Goal: Task Accomplishment & Management: Complete application form

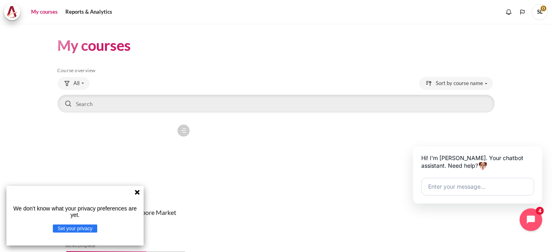
click at [138, 191] on icon at bounding box center [137, 192] width 5 height 5
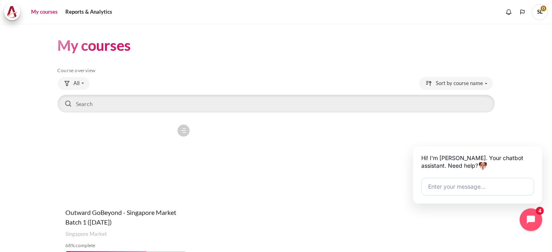
click at [121, 150] on figure "Content" at bounding box center [126, 161] width 136 height 81
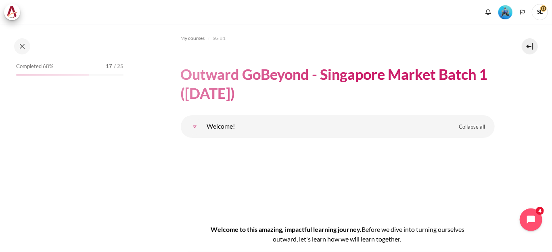
click at [0, 56] on html "Skip to main content Open course index Completed 68% 17 / 25" at bounding box center [276, 126] width 552 height 252
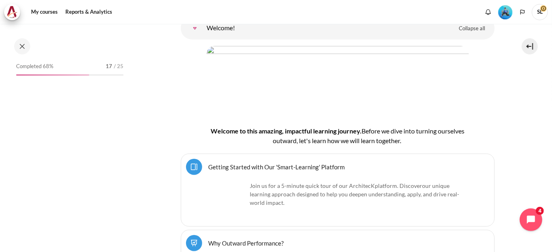
scroll to position [144, 0]
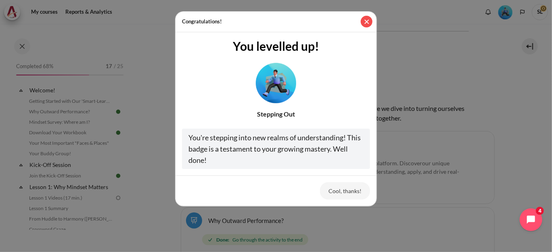
click at [367, 22] on button "Close" at bounding box center [366, 22] width 12 height 12
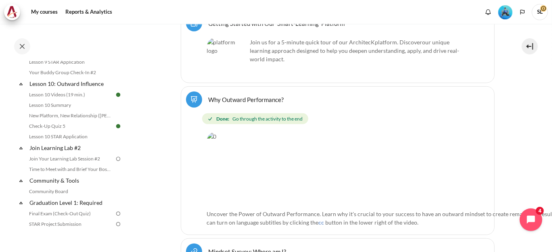
scroll to position [851, 0]
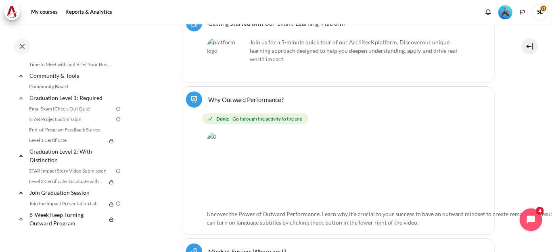
click at [14, 171] on div "Completed 68% 17 / 25 Expand Collapse Welcome! Highlighted" at bounding box center [69, 145] width 115 height 169
click at [64, 171] on link "STAR Impact Story Video Submission" at bounding box center [71, 171] width 88 height 10
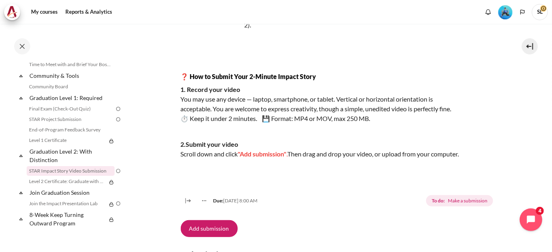
scroll to position [161, 0]
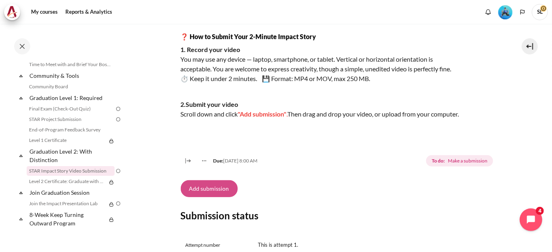
click at [204, 196] on button "Add submission" at bounding box center [209, 188] width 57 height 17
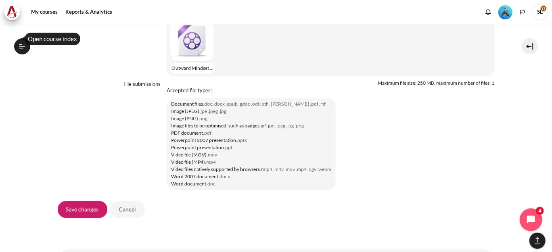
scroll to position [4, 0]
click at [81, 218] on input "Save changes" at bounding box center [83, 209] width 50 height 17
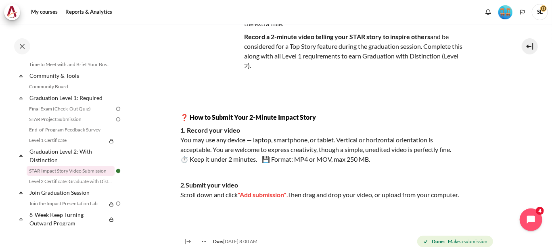
scroll to position [161, 0]
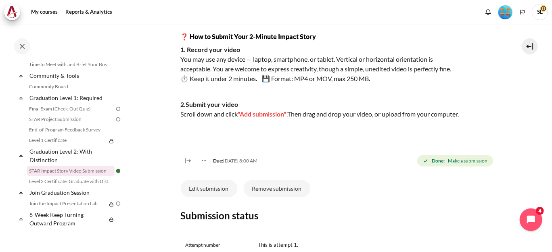
click at [0, 46] on html "Skip to main content Open course index Completed 72% 18 / 25 Expand Collapse" at bounding box center [276, 126] width 552 height 252
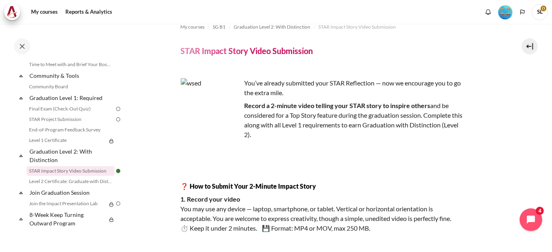
scroll to position [0, 0]
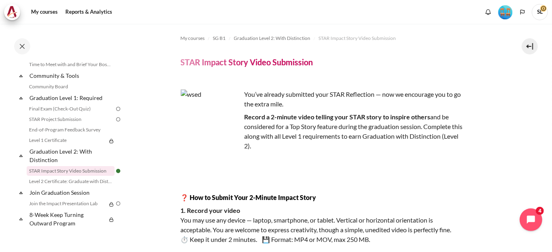
click at [0, 44] on html "Skip to main content Open course index Completed 72% 18 / 25 Expand Collapse" at bounding box center [276, 126] width 552 height 252
